Goal: Navigation & Orientation: Find specific page/section

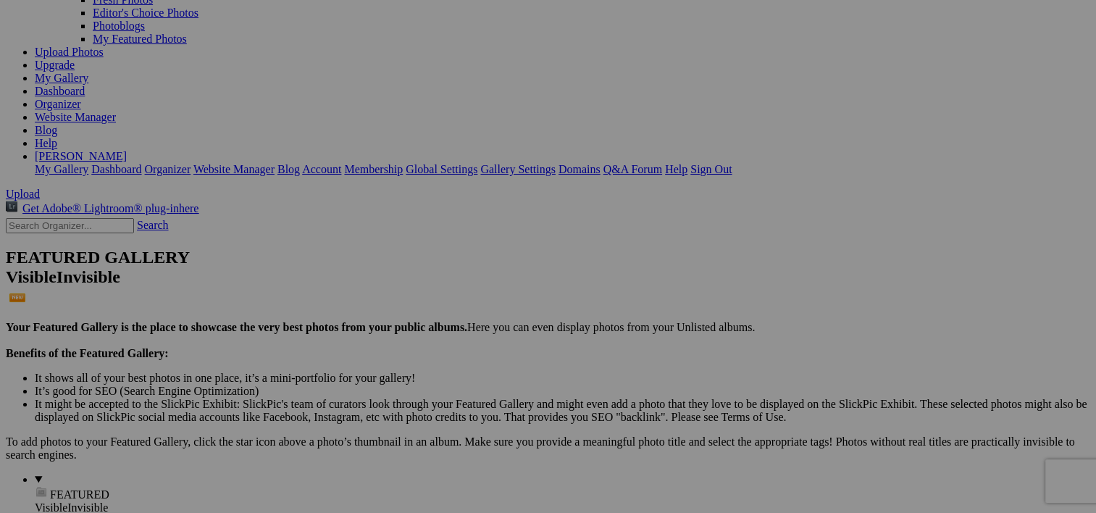
scroll to position [79, 0]
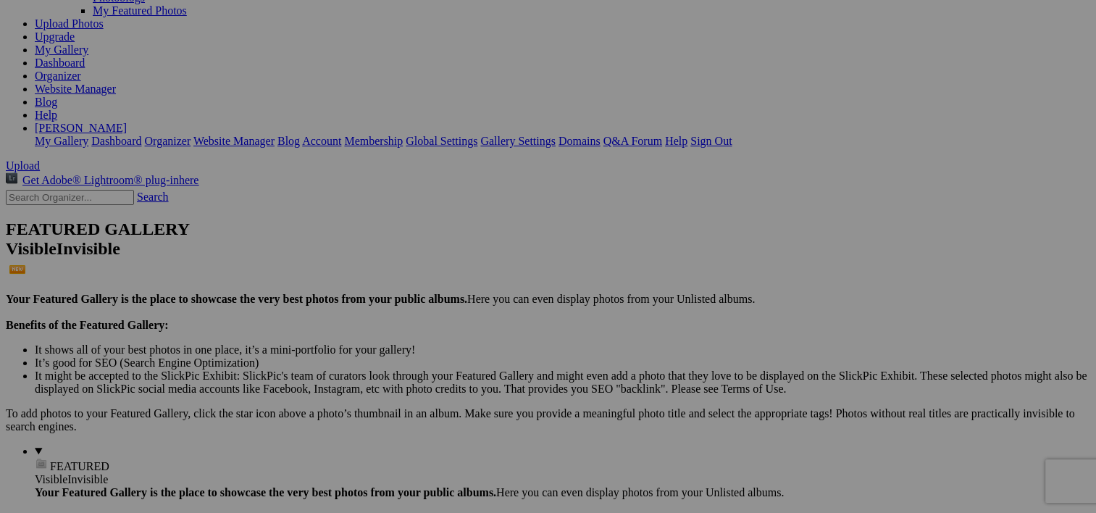
scroll to position [96, 0]
